Goal: Transaction & Acquisition: Purchase product/service

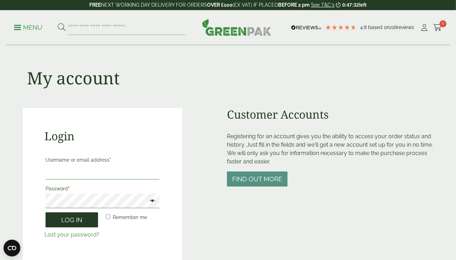
type input "**********"
click at [75, 222] on button "Log in" at bounding box center [71, 219] width 52 height 15
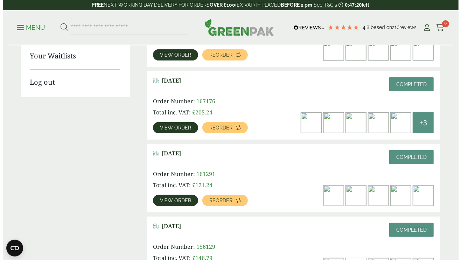
scroll to position [210, 0]
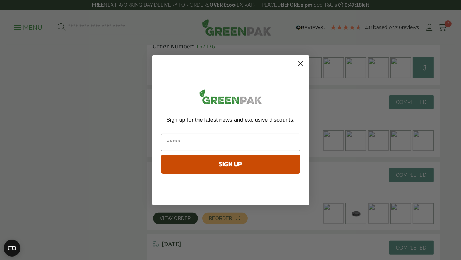
click at [301, 63] on circle "Close dialog" at bounding box center [300, 64] width 12 height 12
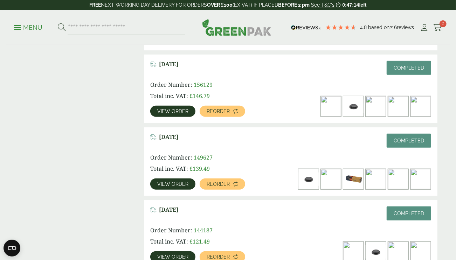
scroll to position [420, 0]
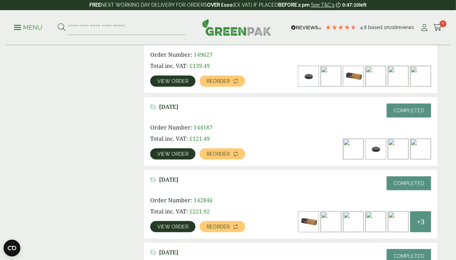
click at [171, 223] on link "View order" at bounding box center [172, 226] width 45 height 11
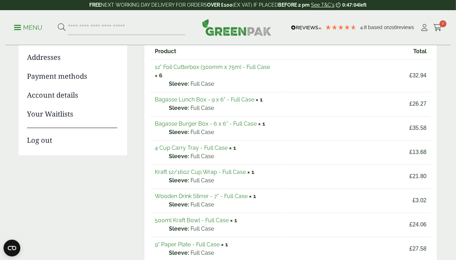
scroll to position [105, 0]
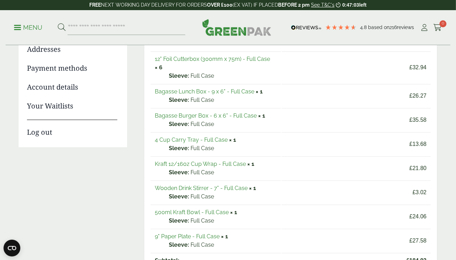
click at [222, 115] on link "Bagasse Burger Box - 6 x 6" - Full Case" at bounding box center [206, 115] width 102 height 7
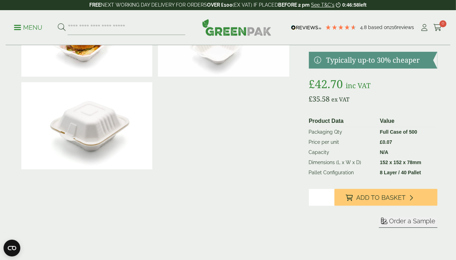
scroll to position [105, 0]
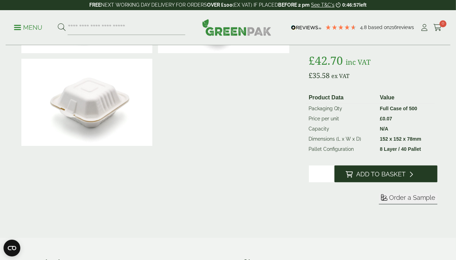
click at [369, 175] on span "Add to Basket" at bounding box center [380, 174] width 49 height 8
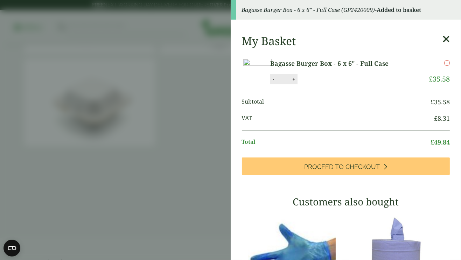
click at [162, 31] on aside "Bagasse Burger Box - 6 x 6" - Full Case (GP2420009) - Added to basket My Basket…" at bounding box center [230, 130] width 461 height 260
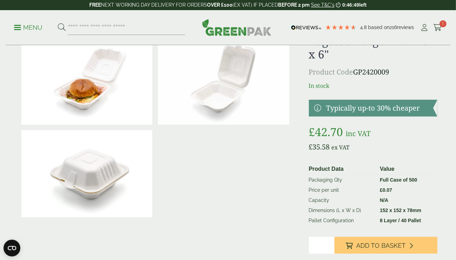
scroll to position [0, 0]
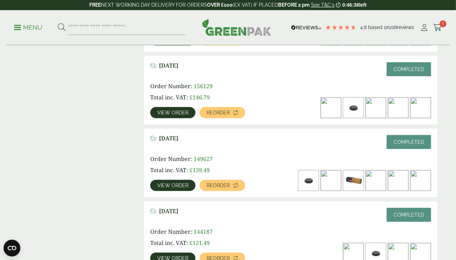
scroll to position [315, 0]
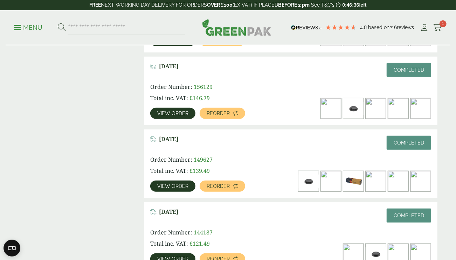
click at [176, 184] on span "View order" at bounding box center [172, 186] width 31 height 5
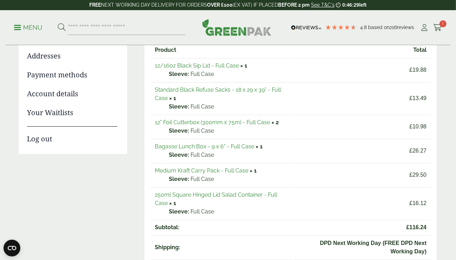
scroll to position [105, 0]
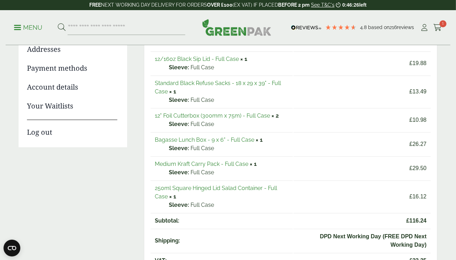
click at [231, 187] on link "250ml Square Hinged Lid Salad Container - Full Case" at bounding box center [216, 192] width 122 height 15
click at [203, 164] on link "Medium Kraft Carry Pack - Full Case" at bounding box center [201, 164] width 93 height 7
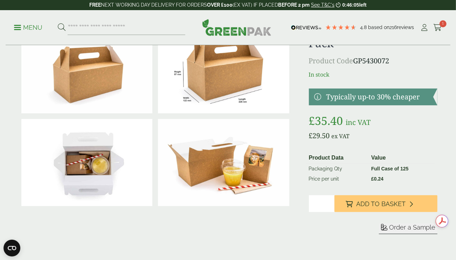
scroll to position [70, 0]
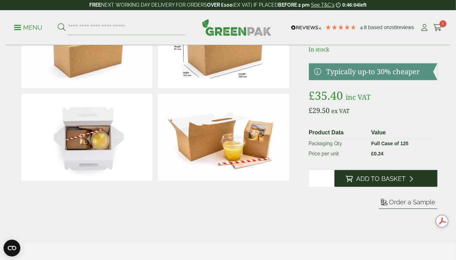
click at [383, 180] on span "Add to Basket" at bounding box center [380, 179] width 49 height 8
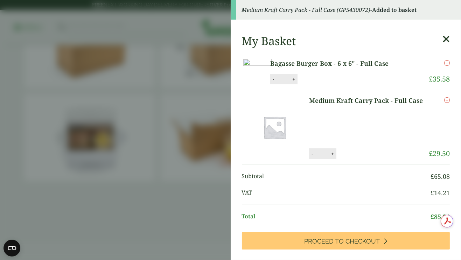
click at [247, 3] on div "Medium Kraft Carry Pack - Full Case (GP5430072) - Added to basket" at bounding box center [346, 10] width 231 height 20
click at [220, 8] on aside "Medium Kraft Carry Pack - Full Case (GP5430072) - Added to basket My Basket Bag…" at bounding box center [230, 130] width 461 height 260
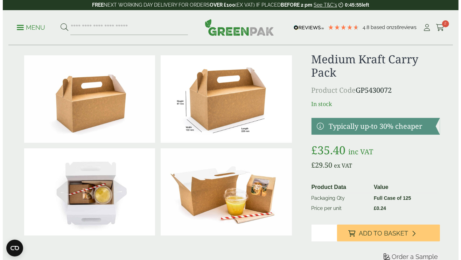
scroll to position [0, 0]
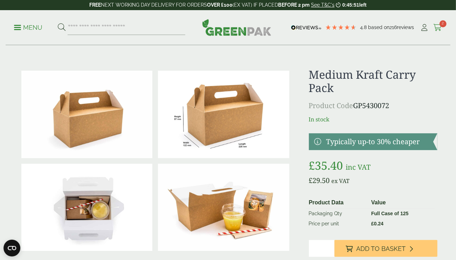
click at [437, 25] on icon at bounding box center [437, 27] width 9 height 7
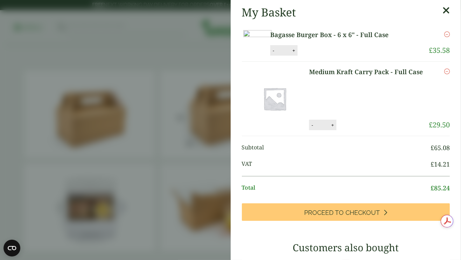
click at [149, 8] on aside "My Basket Bagasse Burger Box - 6 x 6" - Full Case Bagasse Burger Box - 6 x 6" -…" at bounding box center [230, 130] width 461 height 260
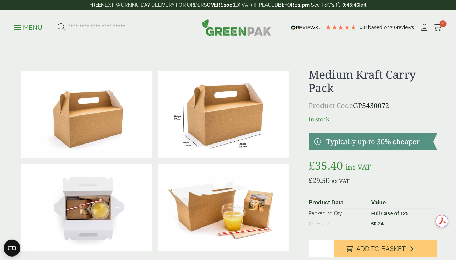
click at [20, 26] on link "Menu" at bounding box center [28, 26] width 28 height 7
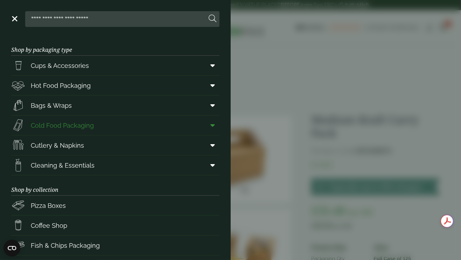
click at [72, 125] on span "Cold Food Packaging" at bounding box center [62, 125] width 63 height 9
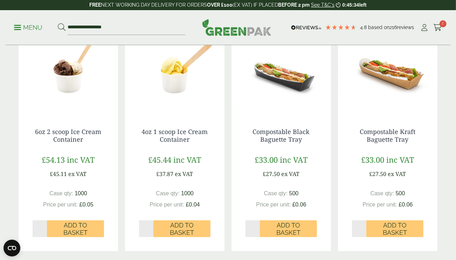
scroll to position [700, 0]
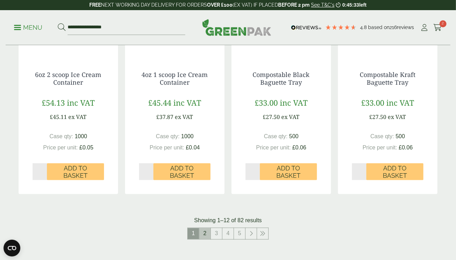
click at [207, 235] on link "2" at bounding box center [204, 233] width 11 height 11
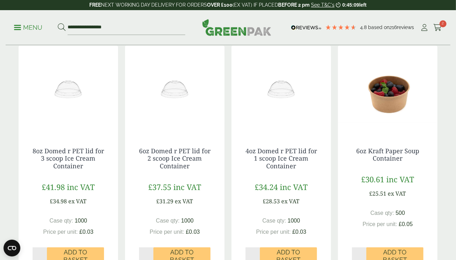
scroll to position [175, 0]
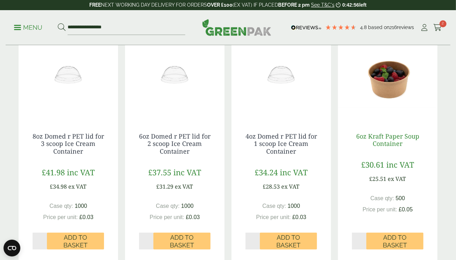
click at [391, 140] on link "6oz Kraft Paper Soup Container" at bounding box center [387, 140] width 63 height 16
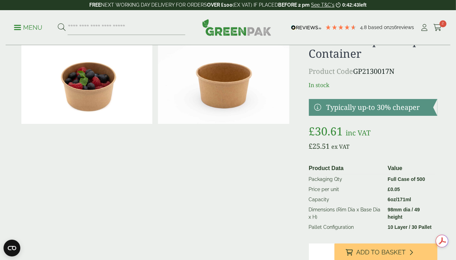
scroll to position [35, 0]
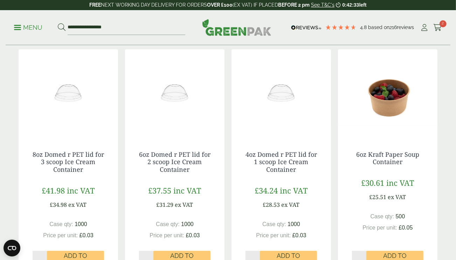
scroll to position [245, 0]
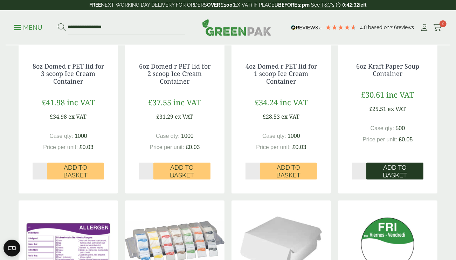
click at [386, 173] on span "Add to Basket" at bounding box center [394, 171] width 47 height 15
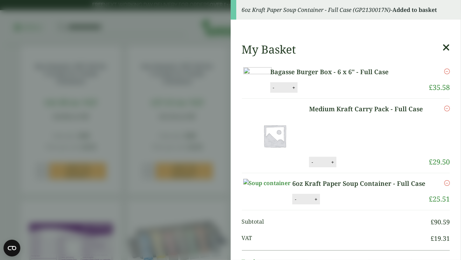
click at [188, 18] on aside "6oz Kraft Paper Soup Container - Full Case (GP2130017N) - Added to basket My Ba…" at bounding box center [230, 130] width 461 height 260
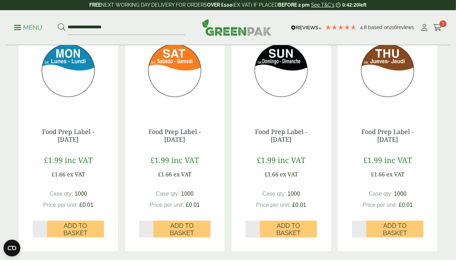
scroll to position [770, 0]
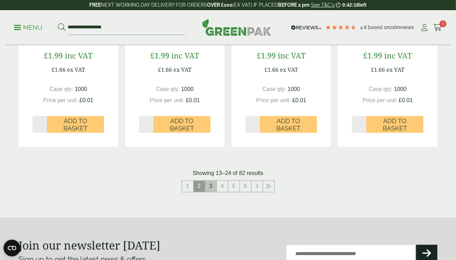
click at [210, 187] on link "3" at bounding box center [210, 186] width 11 height 11
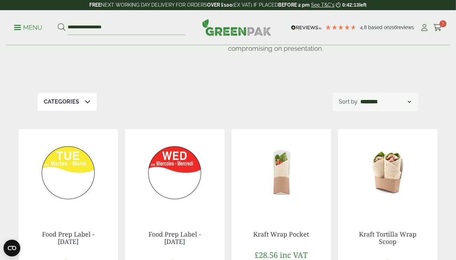
scroll to position [35, 0]
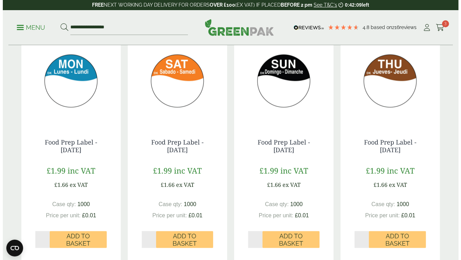
scroll to position [595, 0]
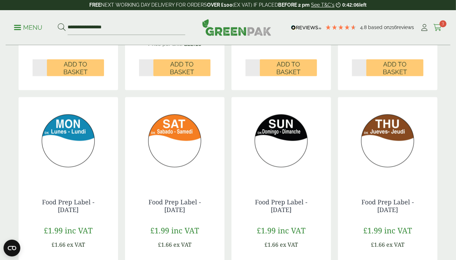
click at [440, 24] on span "3" at bounding box center [442, 23] width 7 height 7
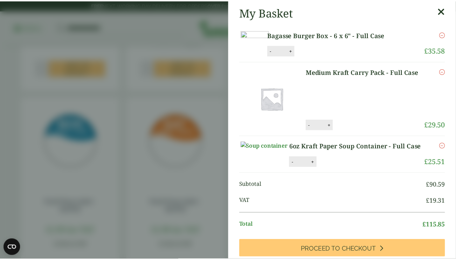
scroll to position [35, 0]
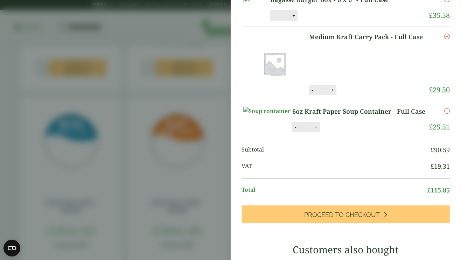
click at [123, 24] on aside "My Basket Bagasse Burger Box - 6 x 6" - Full Case Bagasse Burger Box - 6 x 6" -…" at bounding box center [230, 130] width 461 height 260
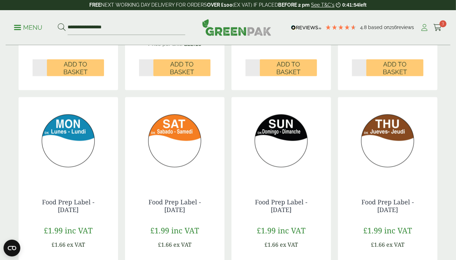
click at [421, 29] on icon at bounding box center [424, 27] width 9 height 7
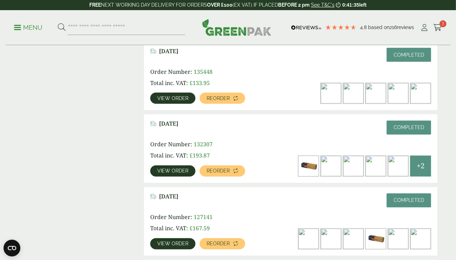
scroll to position [665, 0]
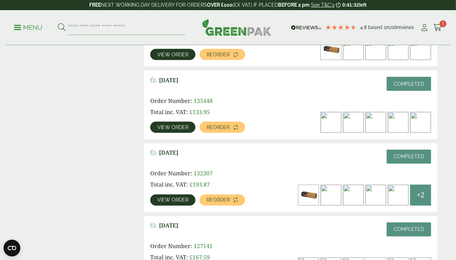
click at [170, 128] on span "View order" at bounding box center [172, 127] width 31 height 5
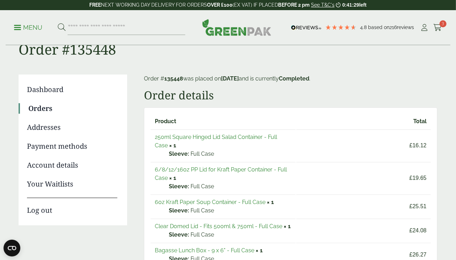
scroll to position [35, 0]
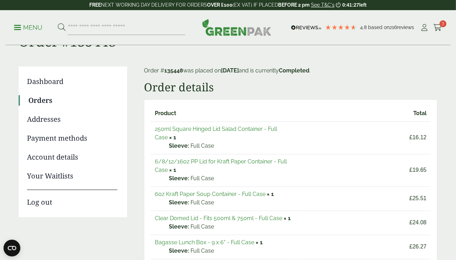
click at [245, 161] on link "6/8/12/16oz PP Lid for Kraft Paper Container - Full Case" at bounding box center [221, 165] width 132 height 15
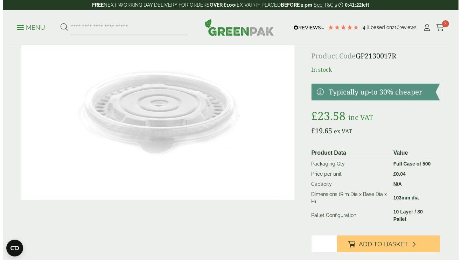
scroll to position [70, 0]
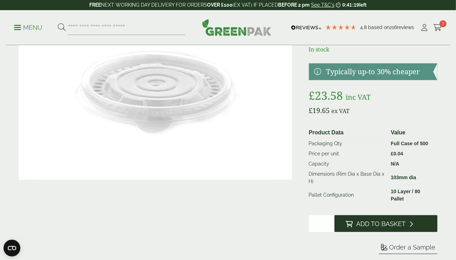
click at [403, 225] on span "Add to Basket" at bounding box center [380, 224] width 49 height 8
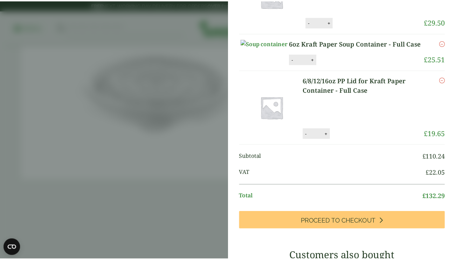
scroll to position [0, 0]
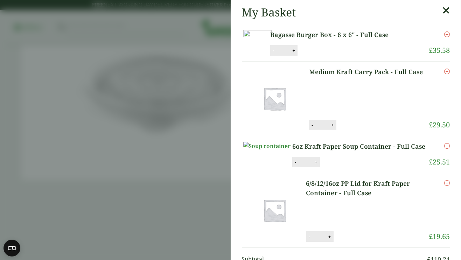
click at [442, 9] on icon at bounding box center [445, 11] width 7 height 10
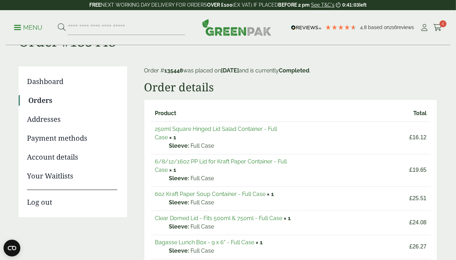
click at [236, 127] on link "250ml Square Hinged Lid Salad Container - Full Case" at bounding box center [216, 133] width 122 height 15
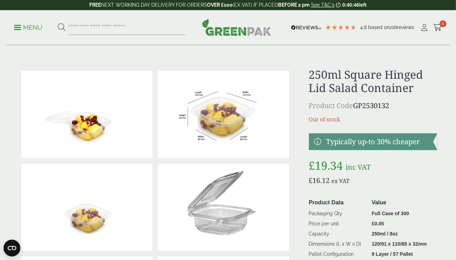
click at [433, 22] on li "Cart 4" at bounding box center [437, 27] width 9 height 10
click at [438, 26] on icon at bounding box center [437, 27] width 9 height 7
